Goal: Transaction & Acquisition: Download file/media

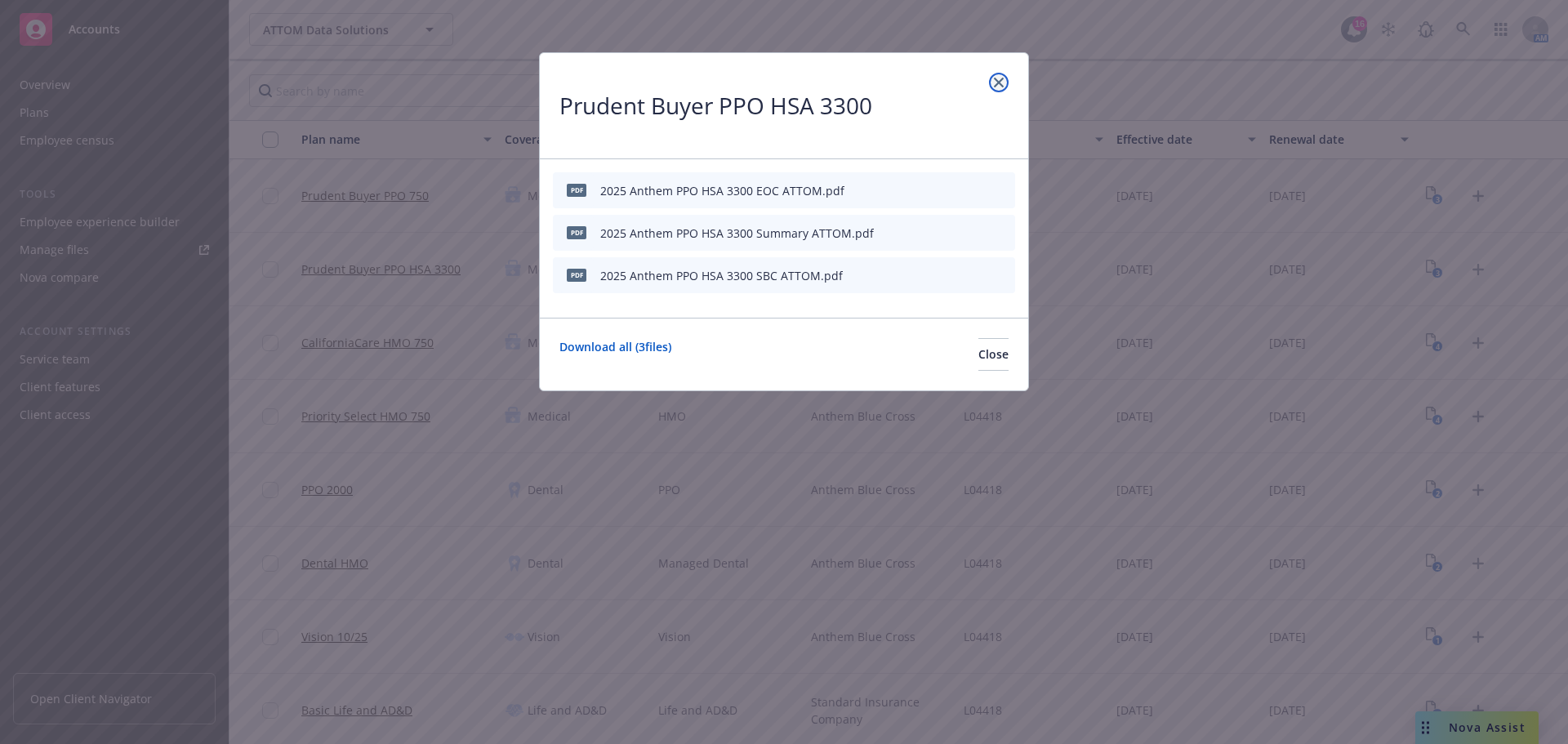
click at [1005, 77] on link "close" at bounding box center [998, 82] width 19 height 19
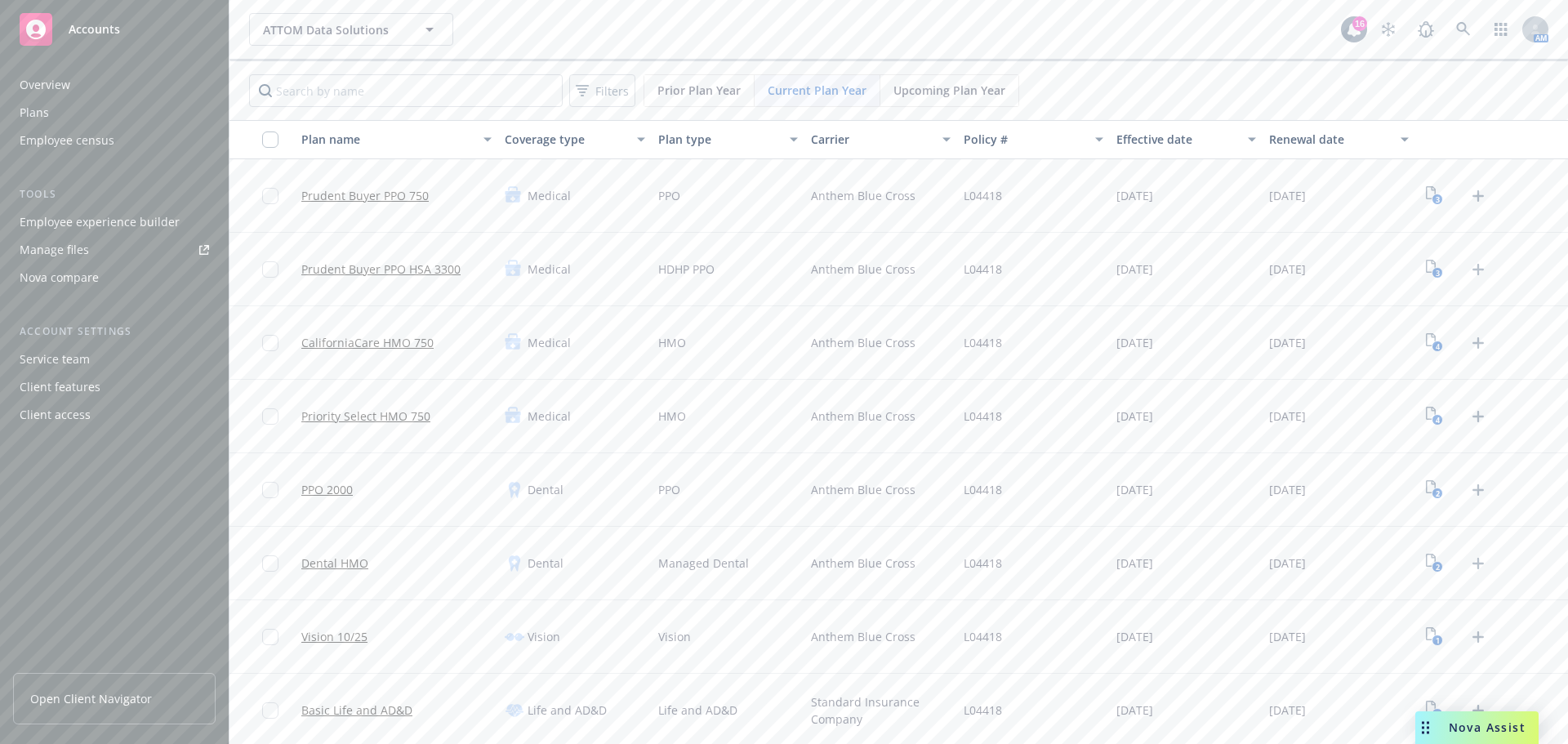
click at [85, 251] on div "Manage files" at bounding box center [54, 250] width 70 height 26
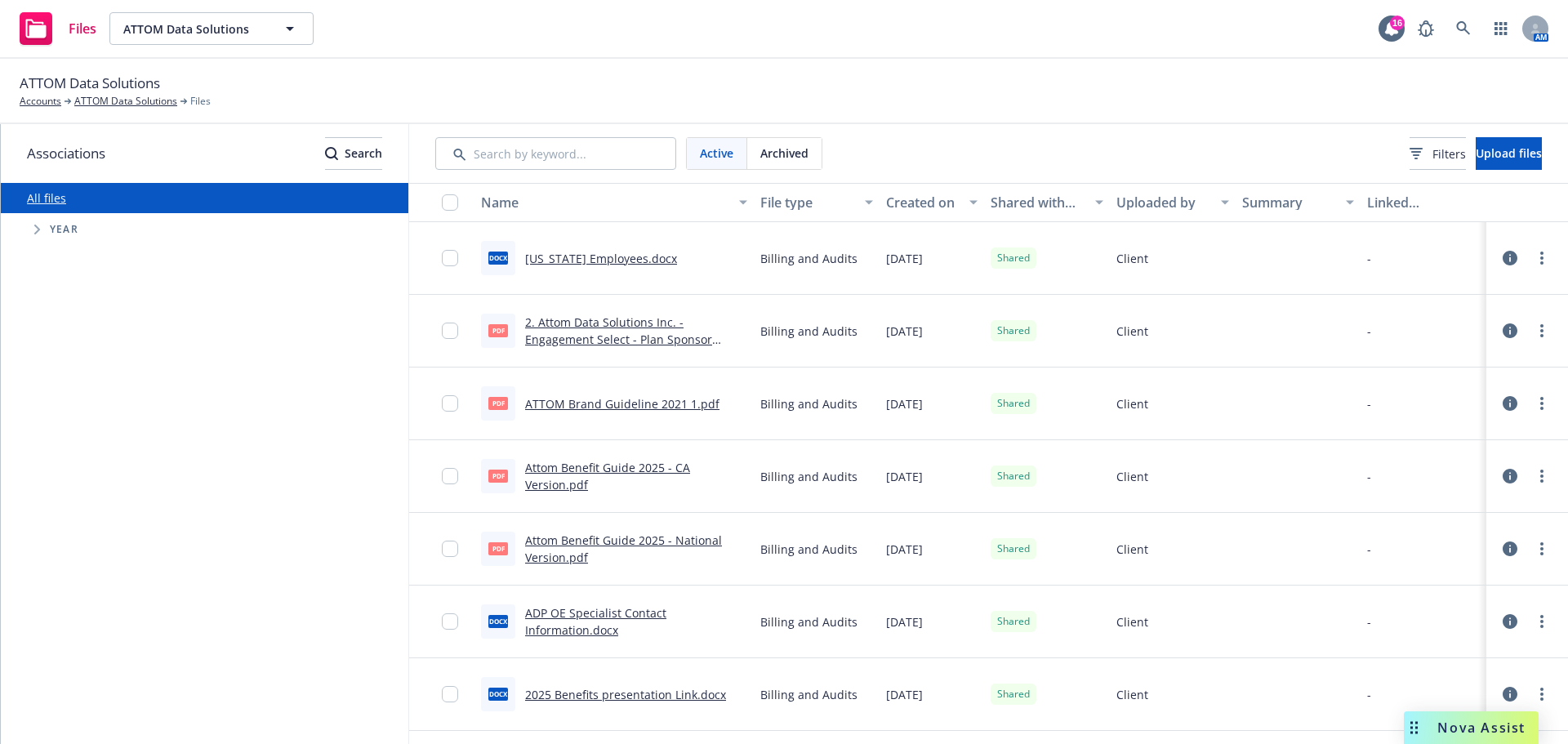
click at [31, 228] on span "Tree Example" at bounding box center [37, 229] width 26 height 26
click at [572, 399] on link "ATTOM Brand Guideline 2021 1.pdf" at bounding box center [621, 404] width 194 height 16
click at [454, 401] on input "checkbox" at bounding box center [450, 404] width 17 height 17
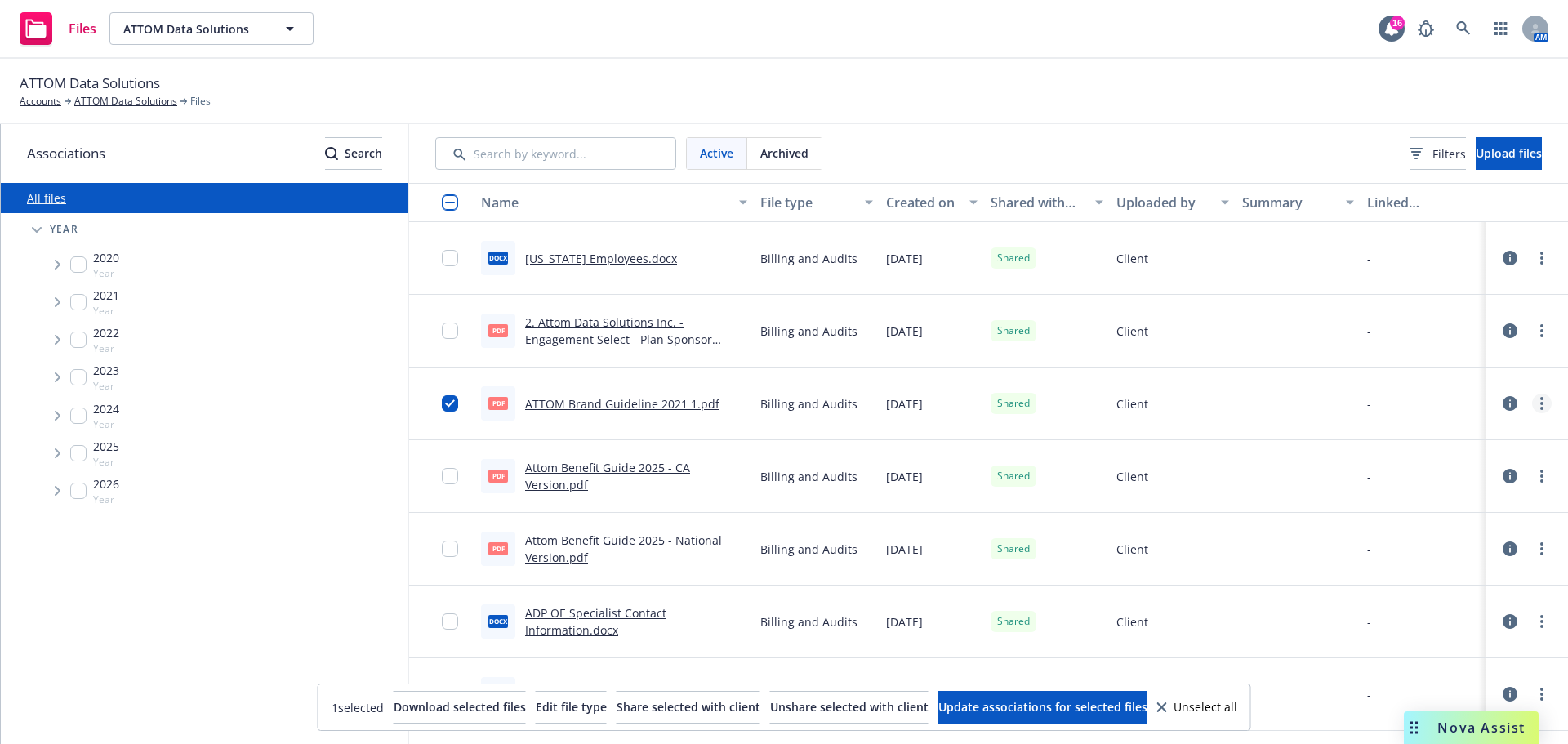
click at [1532, 399] on link "more" at bounding box center [1541, 403] width 19 height 19
click at [1420, 505] on link "Download" at bounding box center [1457, 503] width 163 height 33
